Goal: Task Accomplishment & Management: Use online tool/utility

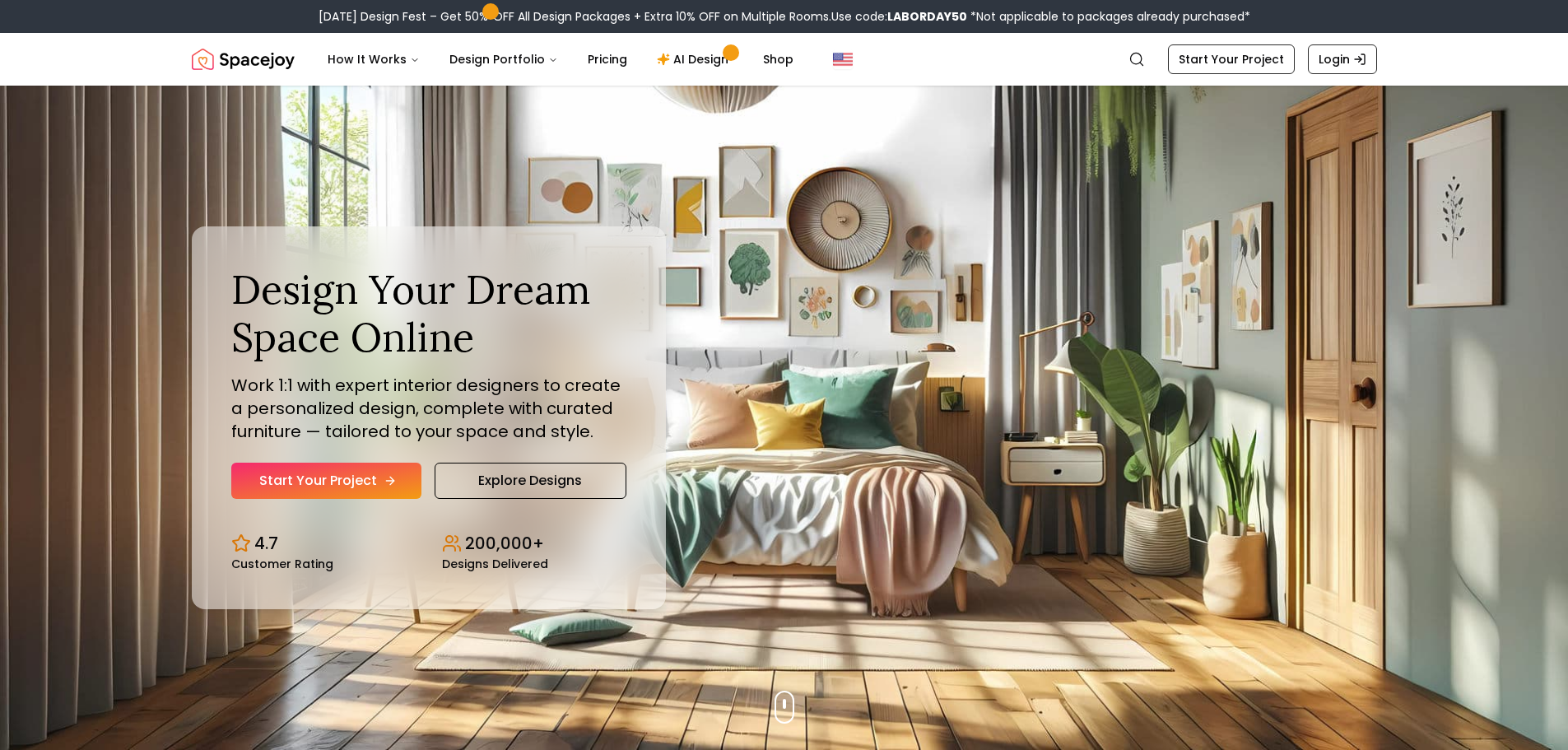
click at [375, 474] on link "Start Your Project" at bounding box center [326, 480] width 190 height 36
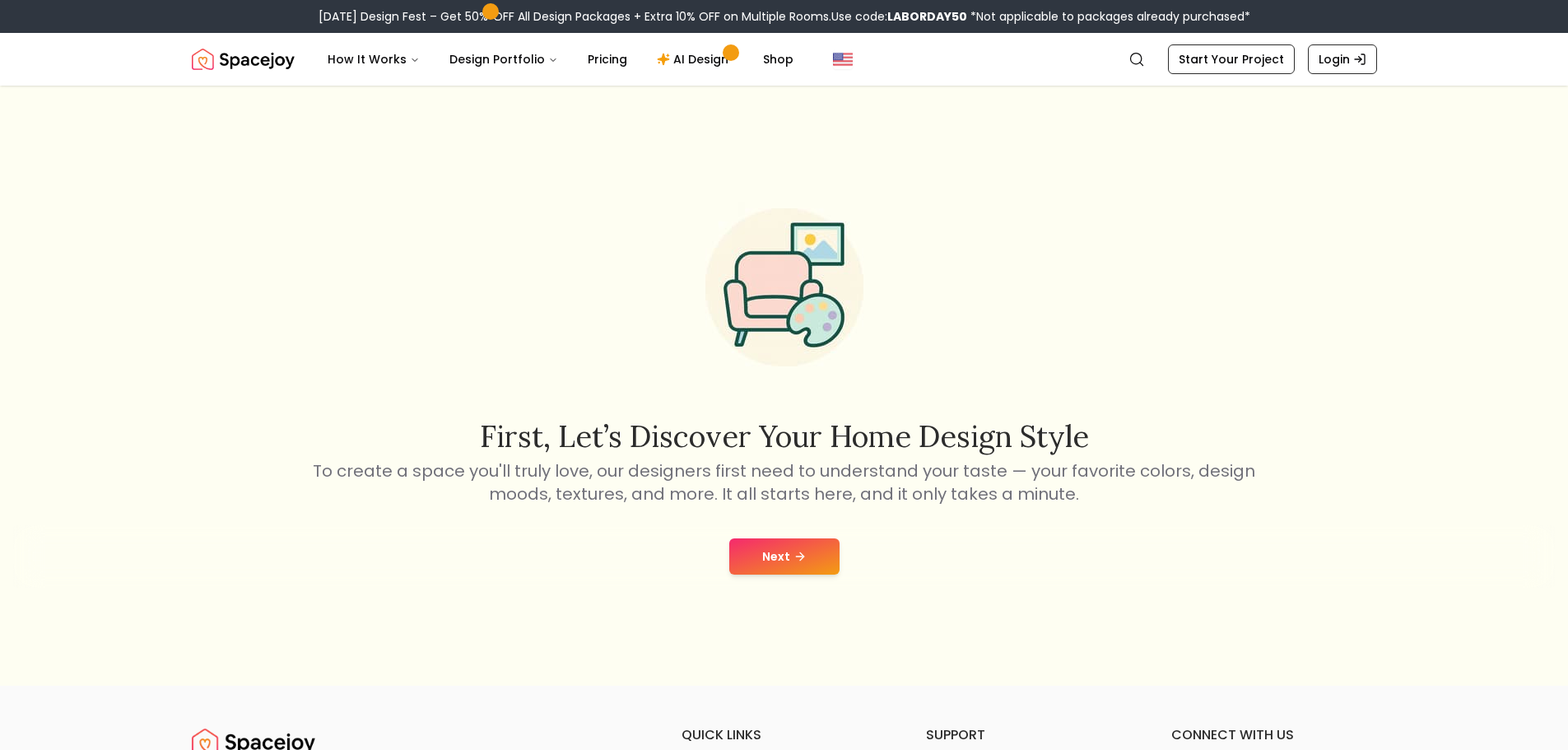
click at [808, 566] on button "Next" at bounding box center [784, 556] width 110 height 36
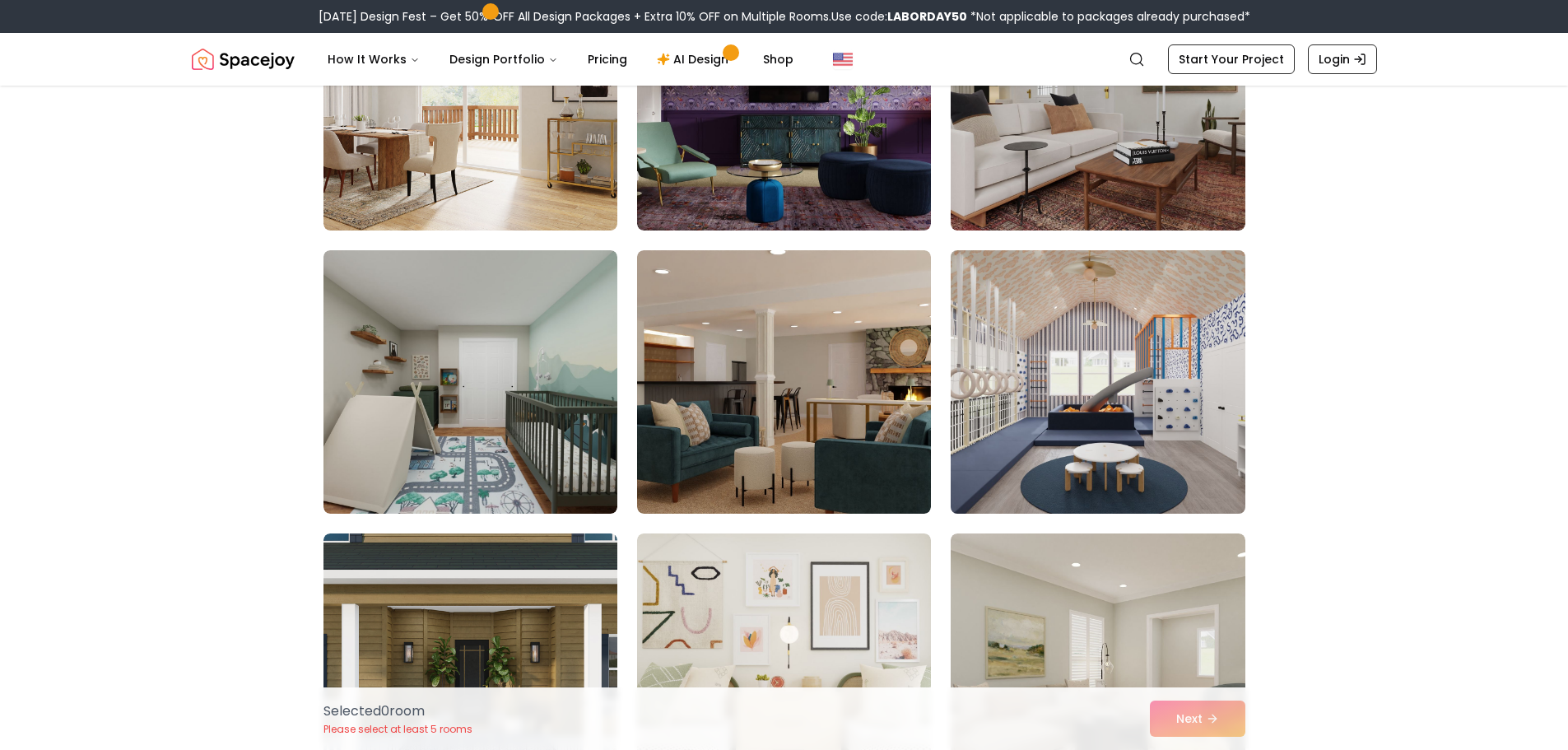
scroll to position [1070, 0]
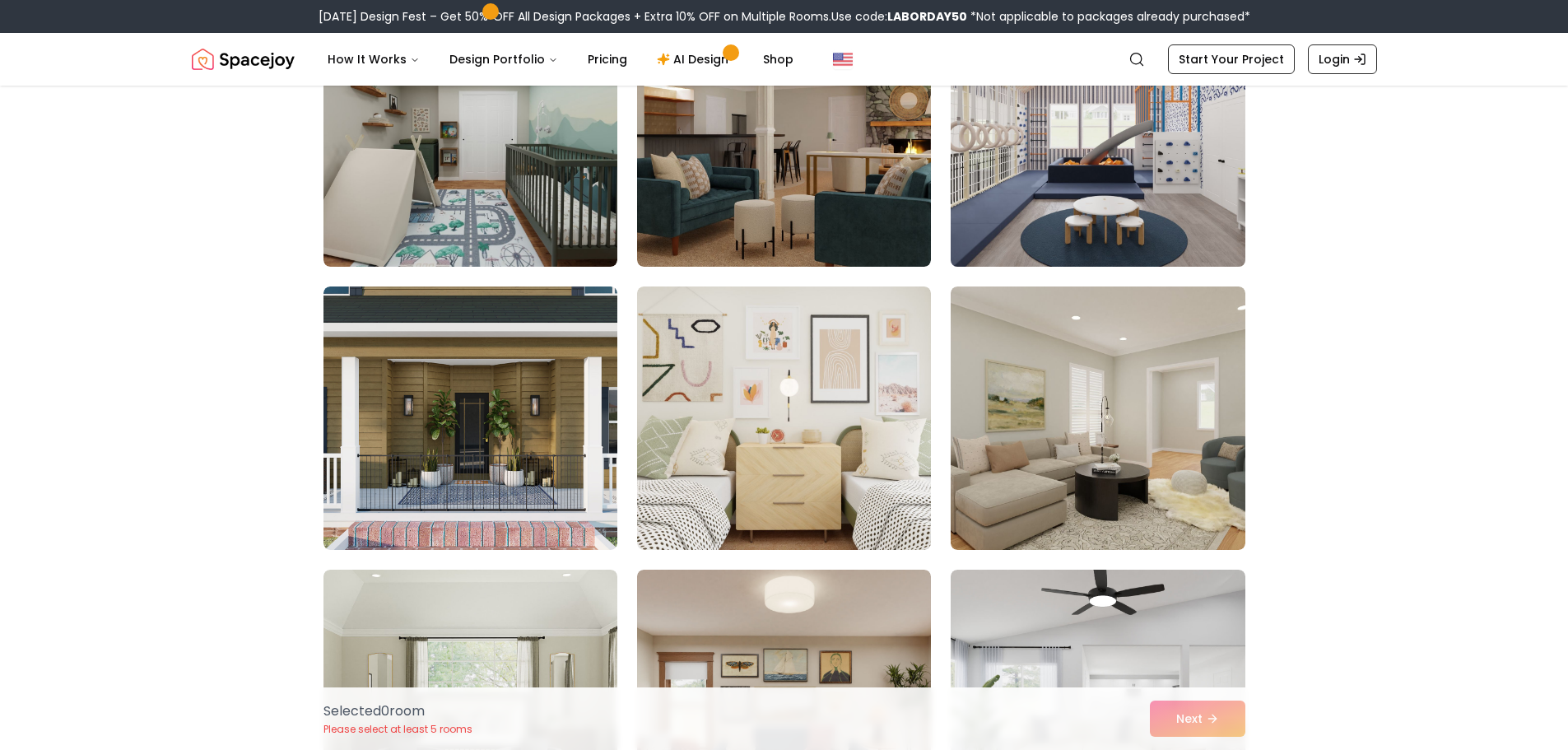
click at [1078, 166] on img at bounding box center [1097, 135] width 309 height 277
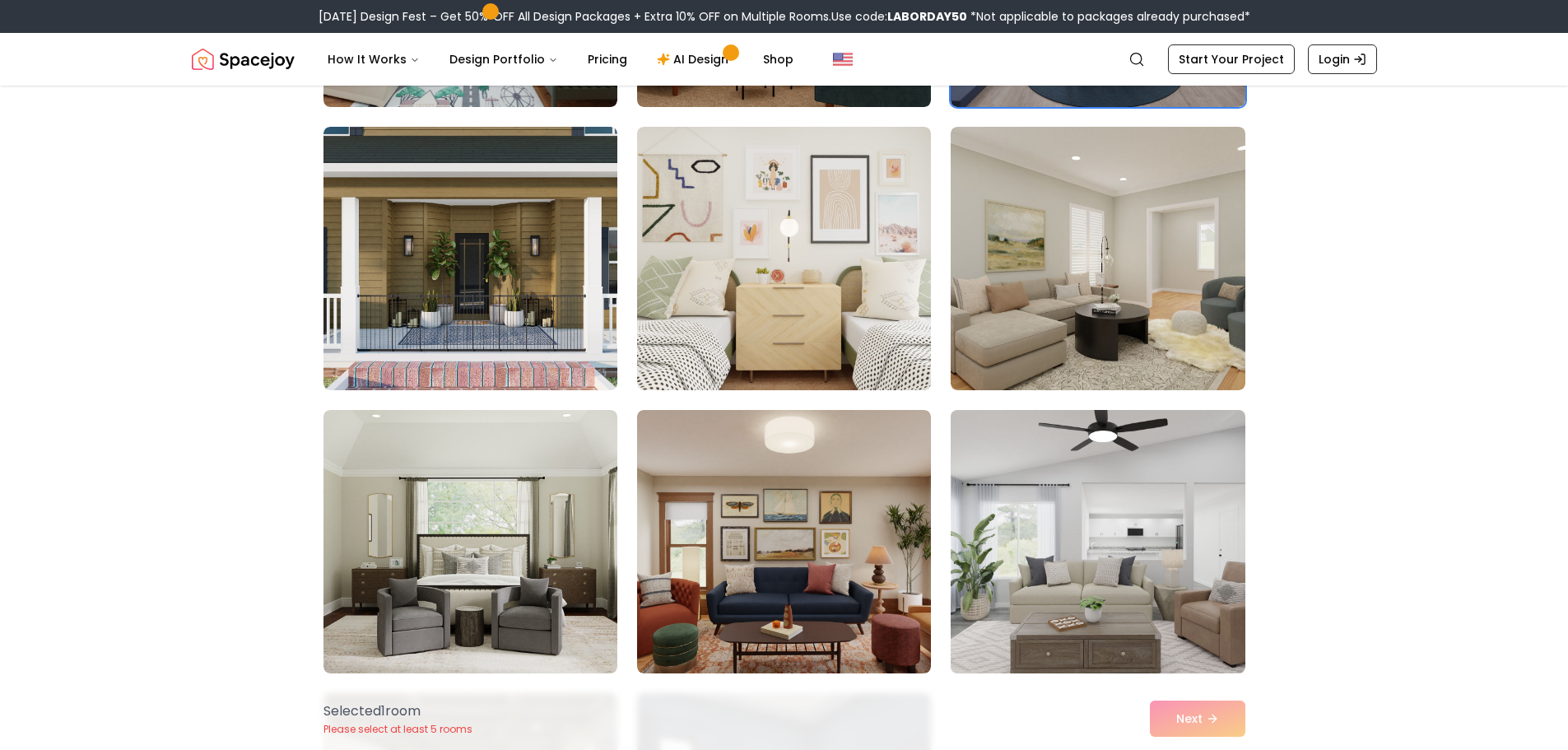
scroll to position [1235, 0]
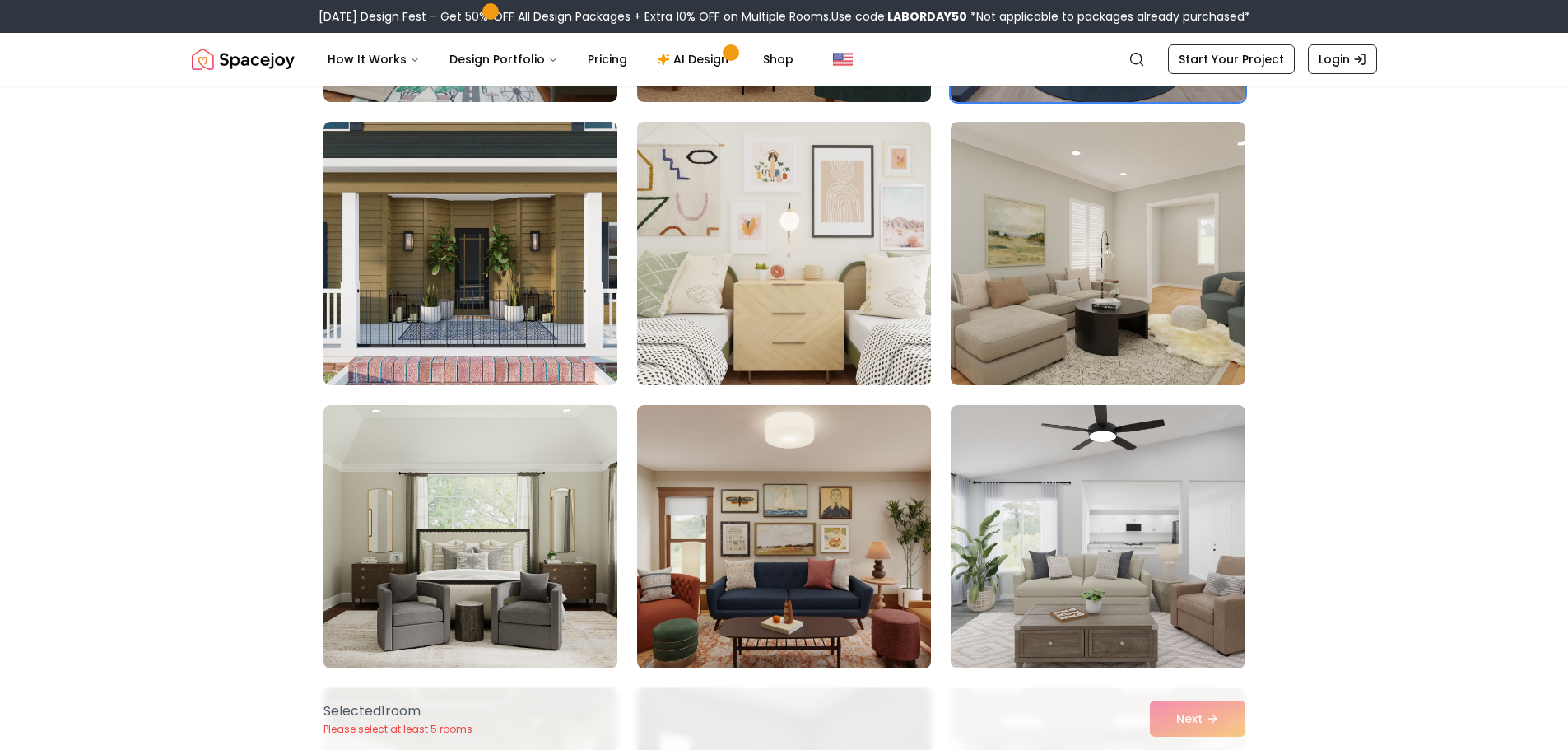
click at [703, 283] on img at bounding box center [784, 253] width 309 height 277
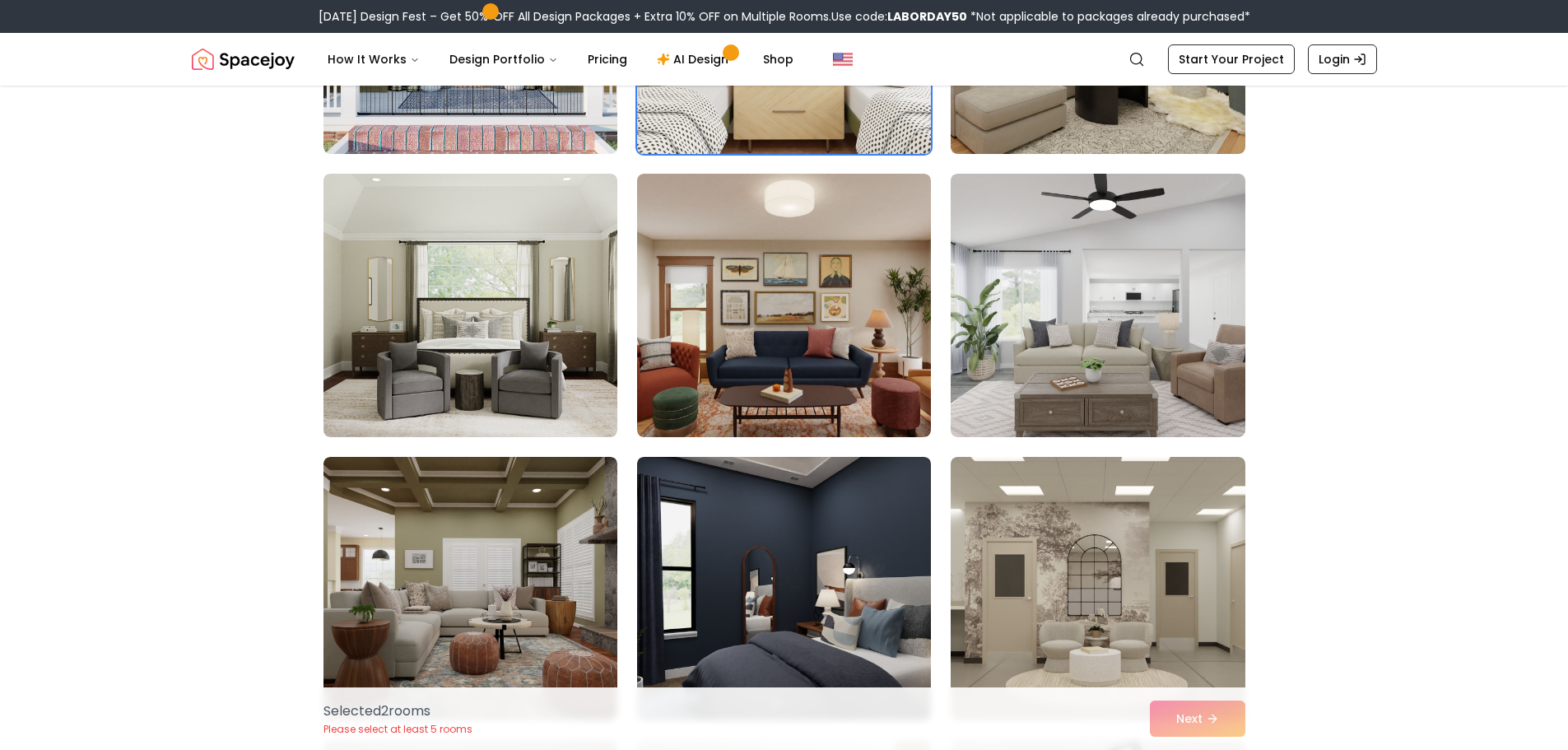
scroll to position [1481, 0]
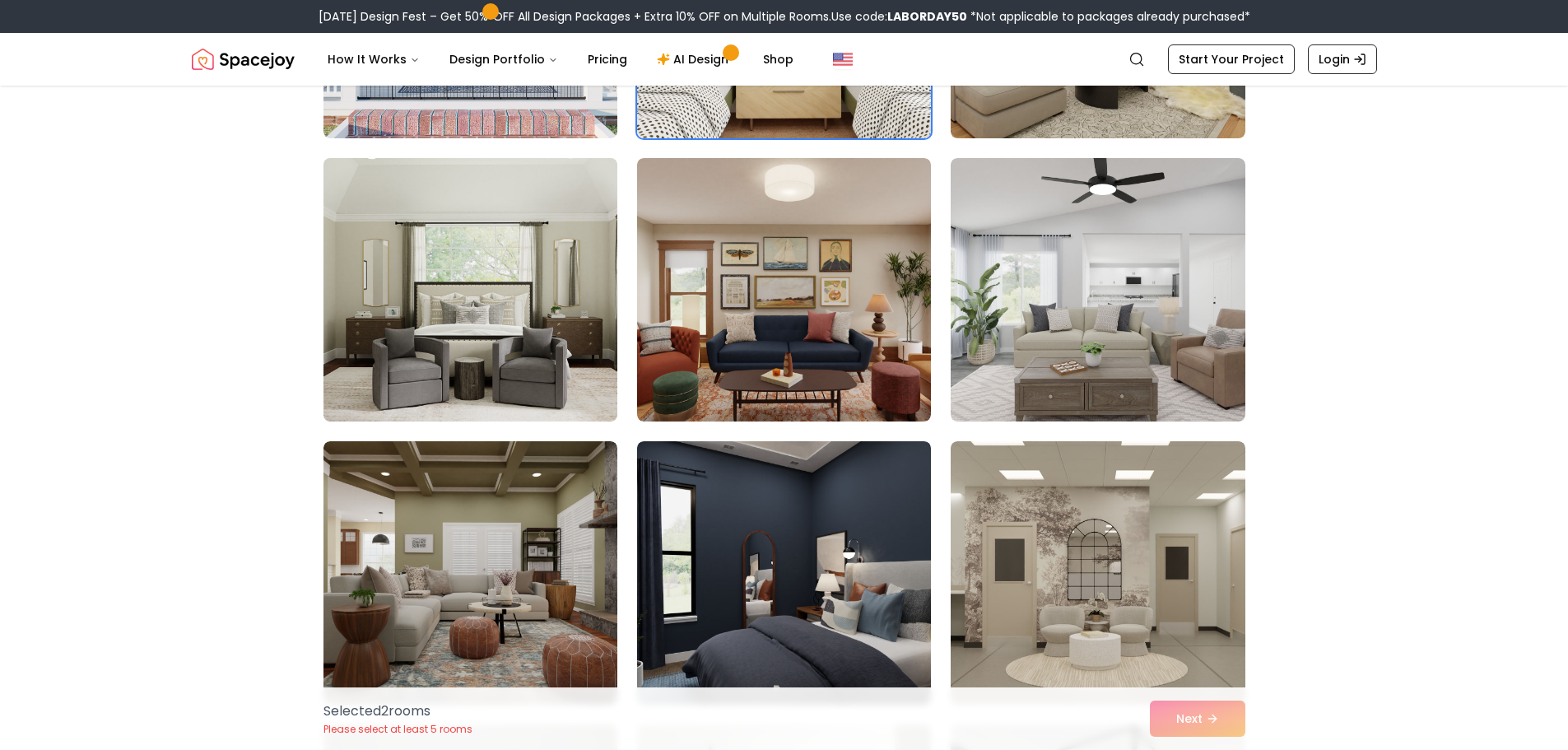
click at [511, 308] on img at bounding box center [471, 290] width 309 height 277
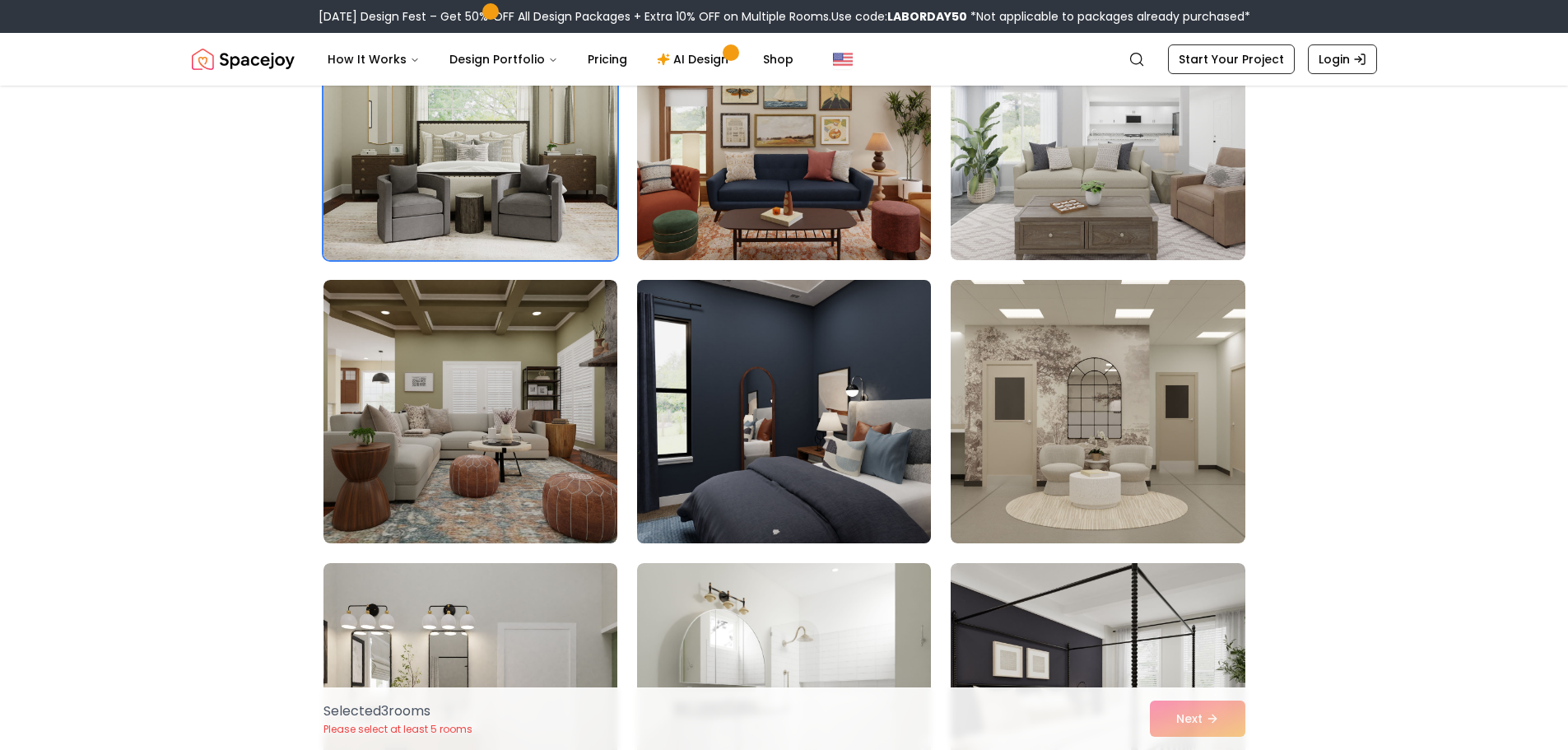
scroll to position [1647, 0]
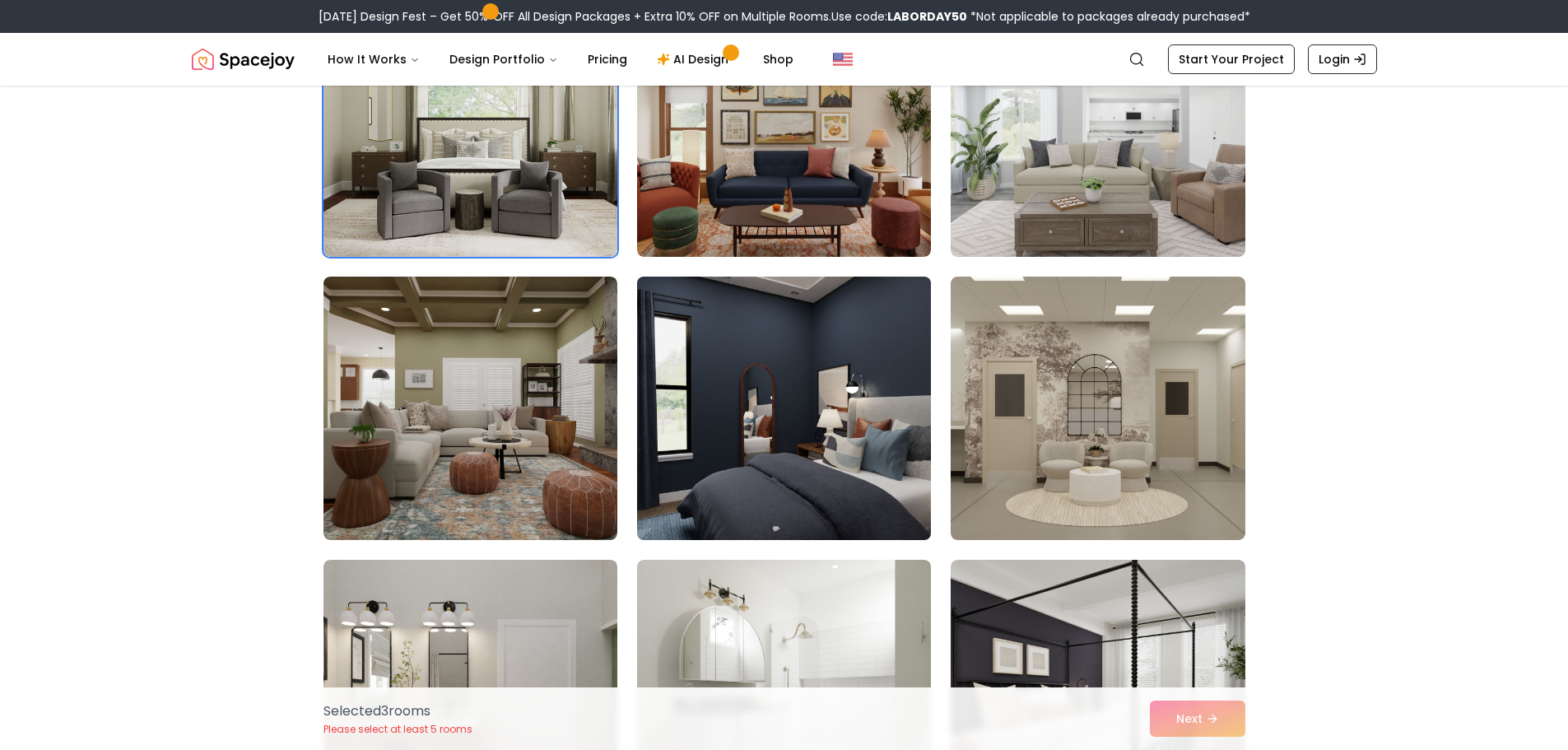
click at [782, 440] on img at bounding box center [784, 408] width 309 height 277
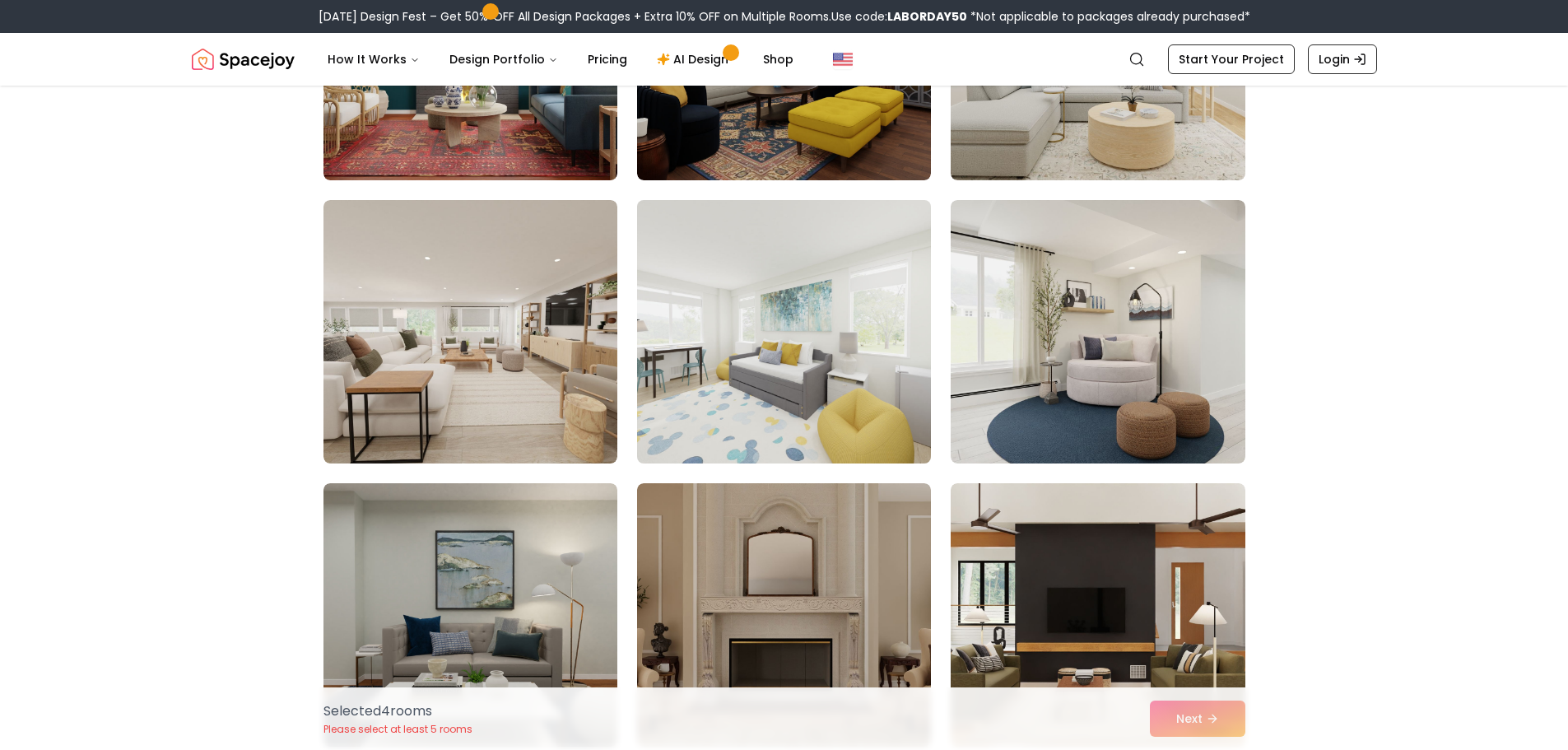
scroll to position [3622, 0]
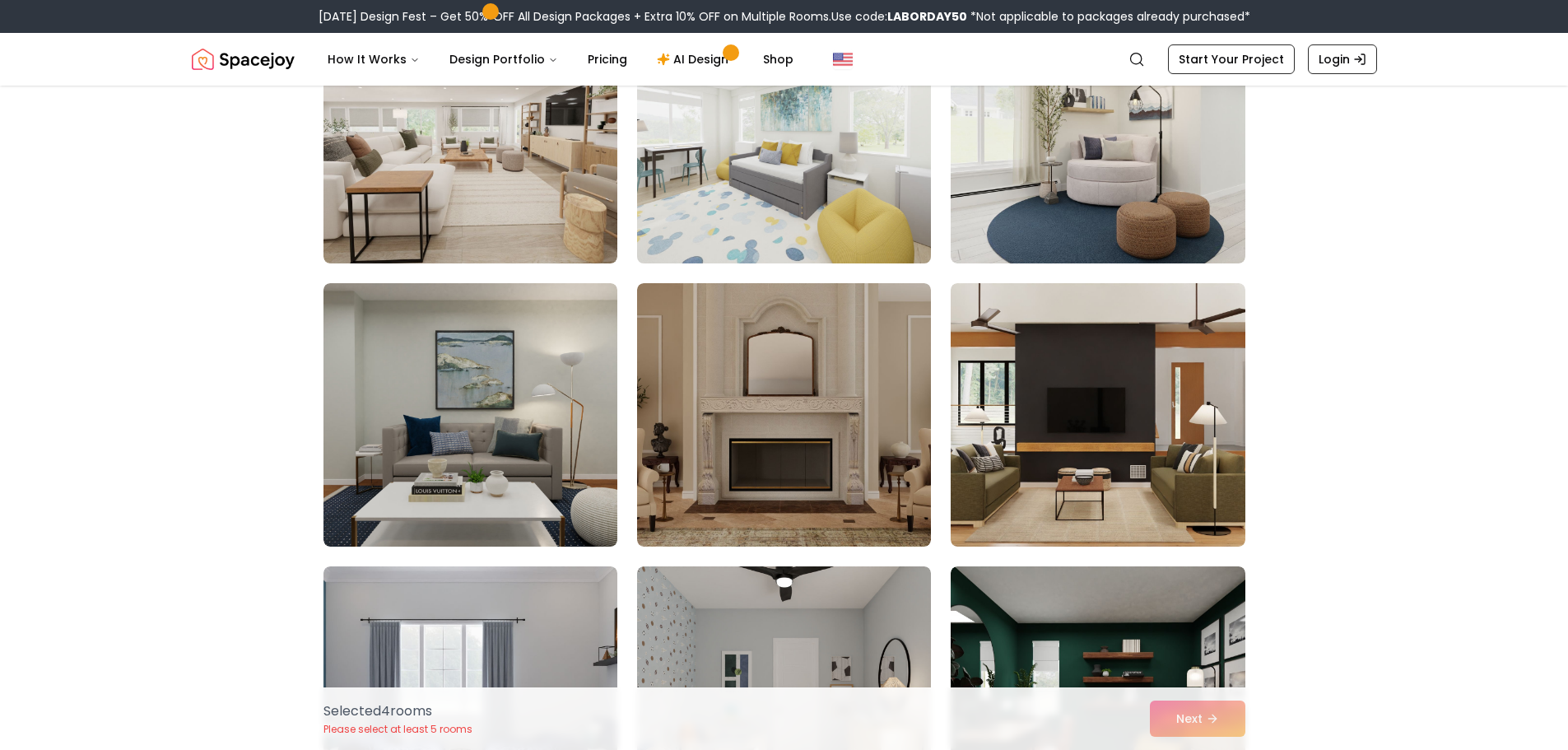
click at [837, 201] on img at bounding box center [784, 132] width 309 height 277
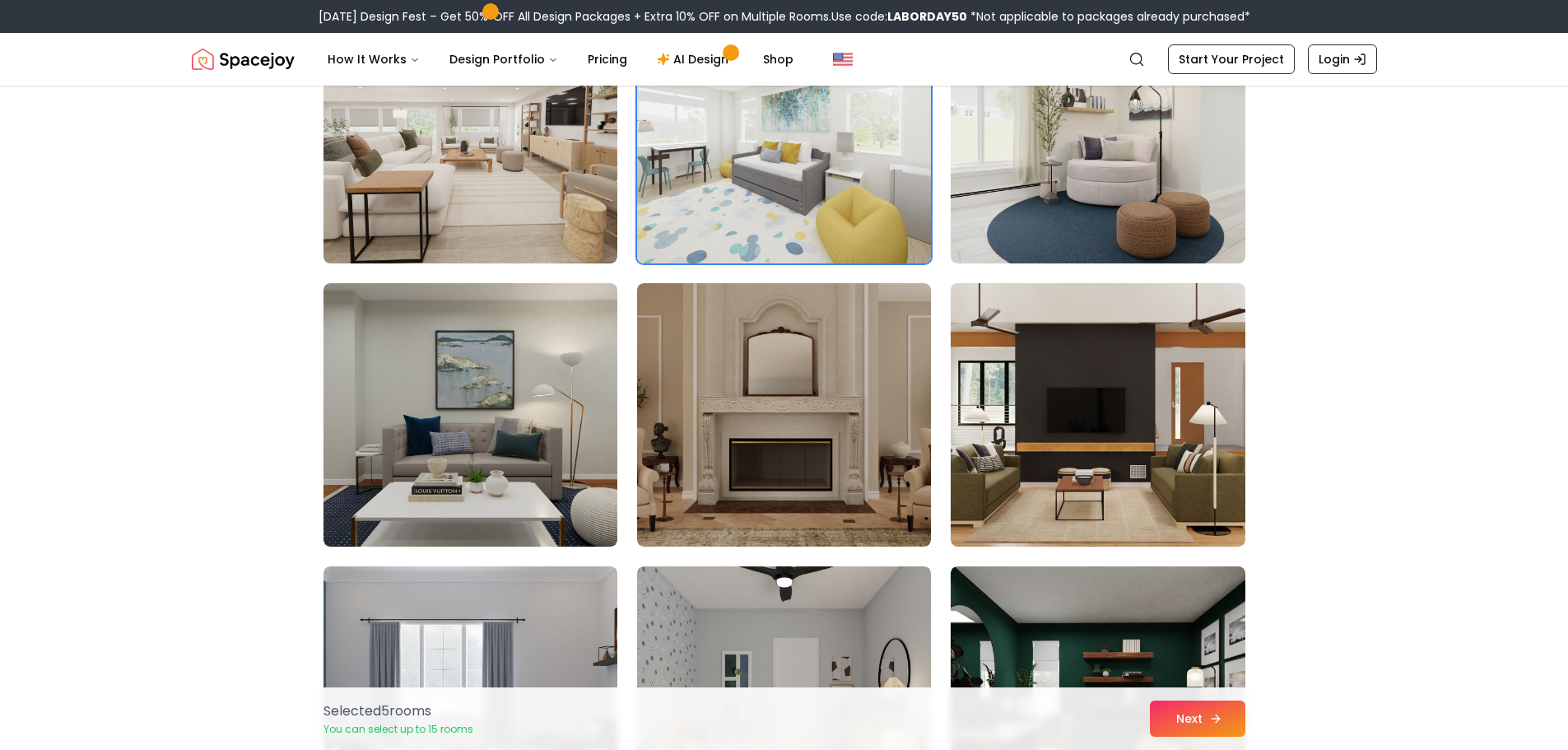
click at [1214, 715] on icon at bounding box center [1216, 718] width 13 height 13
